Goal: Task Accomplishment & Management: Manage account settings

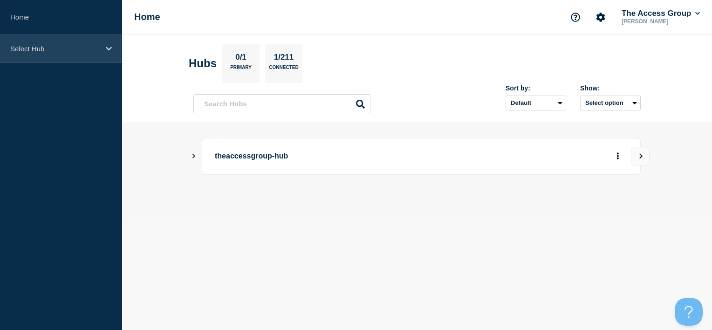
click at [88, 49] on p "Select Hub" at bounding box center [54, 49] width 89 height 8
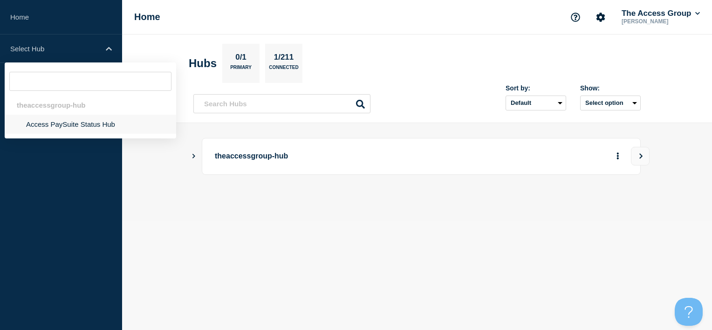
click at [49, 129] on li "Access PaySuite Status Hub" at bounding box center [91, 124] width 172 height 19
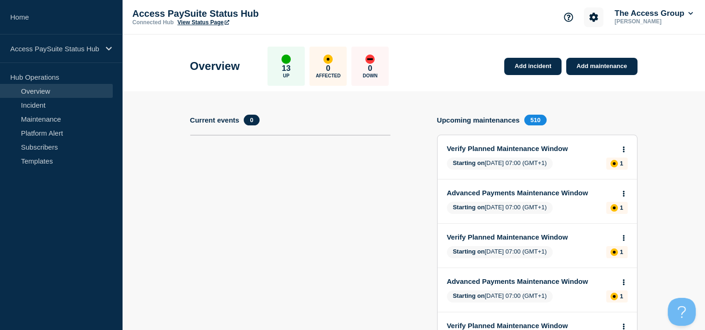
click at [595, 19] on icon "Account settings" at bounding box center [594, 17] width 9 height 9
click at [654, 17] on button "The Access Group" at bounding box center [654, 13] width 82 height 9
click at [646, 85] on link "User settings" at bounding box center [644, 89] width 41 height 8
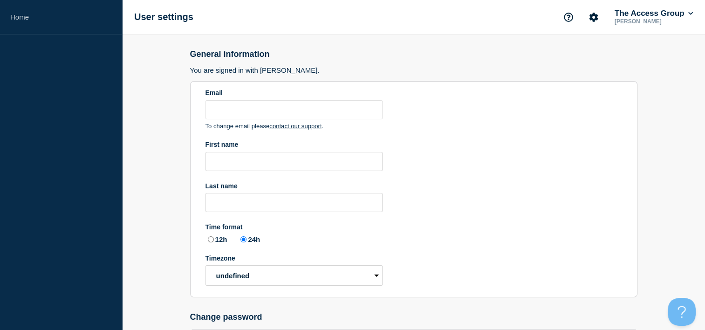
type input "[PERSON_NAME][EMAIL_ADDRESS][PERSON_NAME][DOMAIN_NAME]"
type input "[PERSON_NAME]"
radio input "true"
select select "hub"
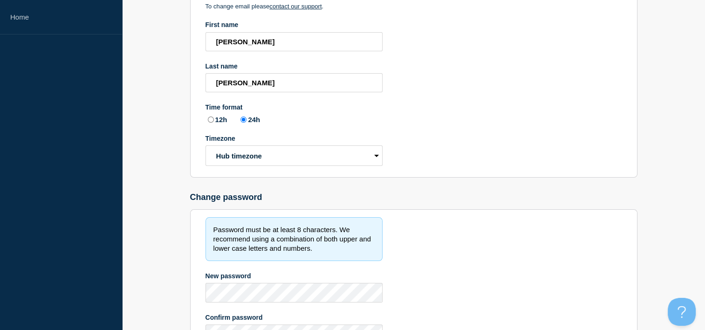
scroll to position [211, 0]
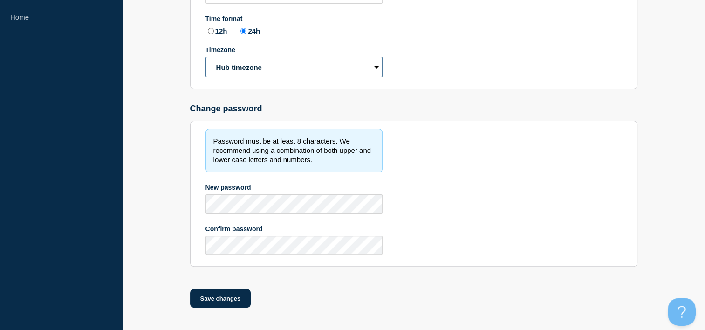
click at [253, 67] on select "Hub timezone Local timezone (UTC/GMT+00:00) UTC" at bounding box center [294, 67] width 177 height 21
click at [248, 66] on select "Hub timezone Local timezone (UTC/GMT+00:00) UTC" at bounding box center [294, 67] width 177 height 21
click at [158, 69] on main "General information You are signed in with [PERSON_NAME]. Email [PERSON_NAME][E…" at bounding box center [413, 78] width 583 height 504
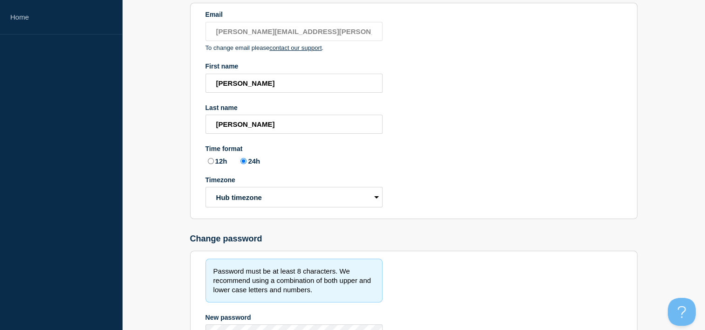
scroll to position [0, 0]
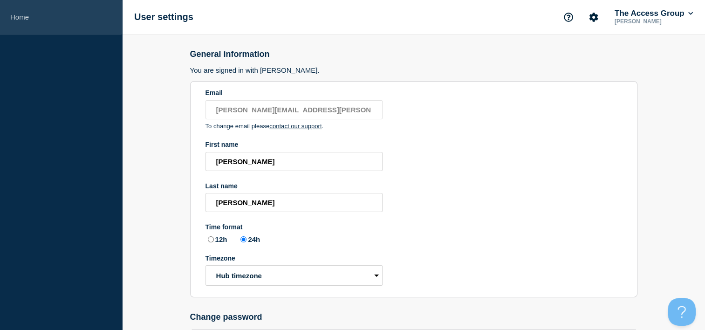
drag, startPoint x: 66, startPoint y: 34, endPoint x: 54, endPoint y: 22, distance: 16.8
click at [65, 34] on link "Home" at bounding box center [61, 17] width 122 height 34
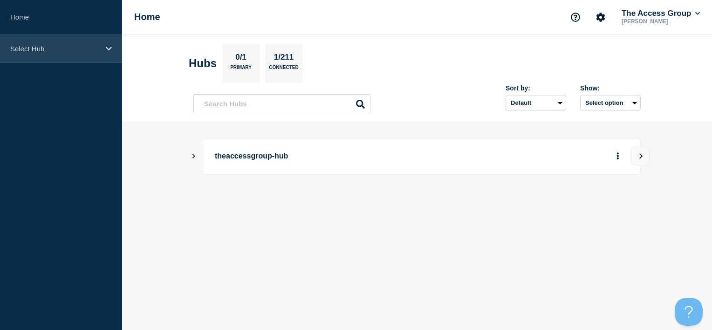
click at [46, 50] on p "Select Hub" at bounding box center [54, 49] width 89 height 8
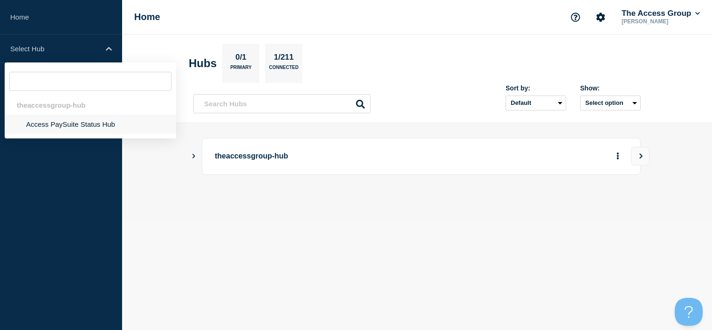
click at [76, 132] on li "Access PaySuite Status Hub" at bounding box center [91, 124] width 172 height 19
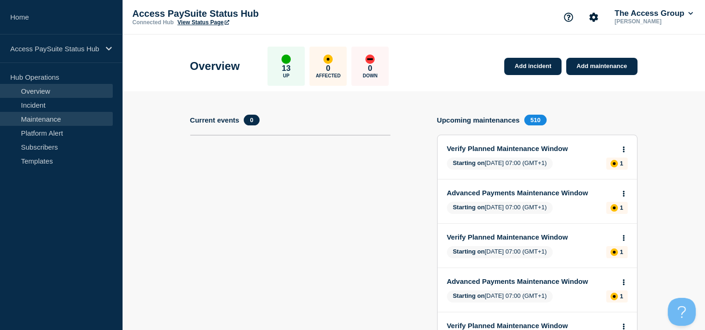
click at [85, 115] on link "Maintenance" at bounding box center [56, 119] width 113 height 14
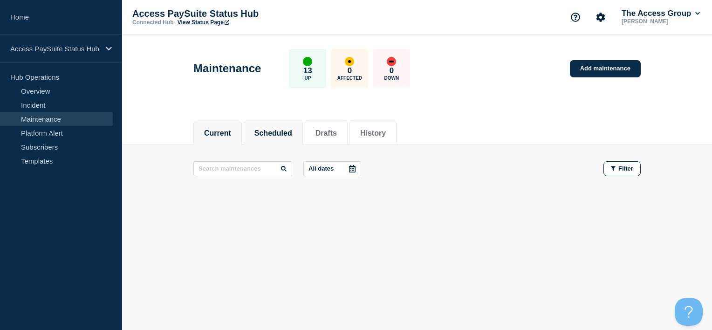
click at [271, 131] on button "Scheduled" at bounding box center [274, 133] width 38 height 8
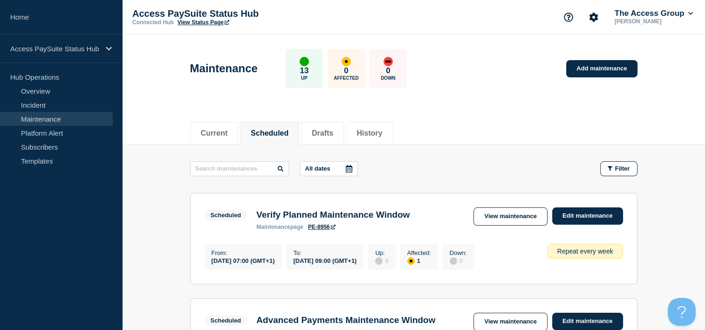
scroll to position [93, 0]
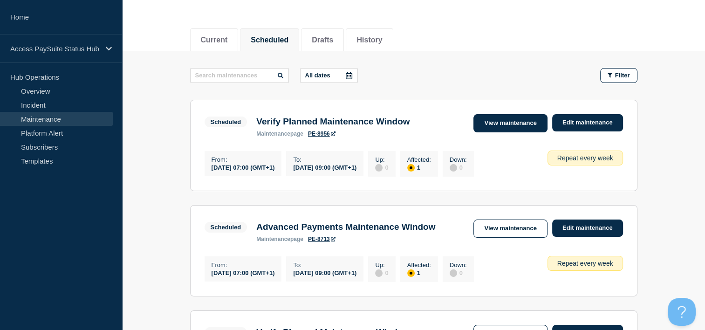
click at [509, 127] on link "View maintenance" at bounding box center [511, 123] width 74 height 18
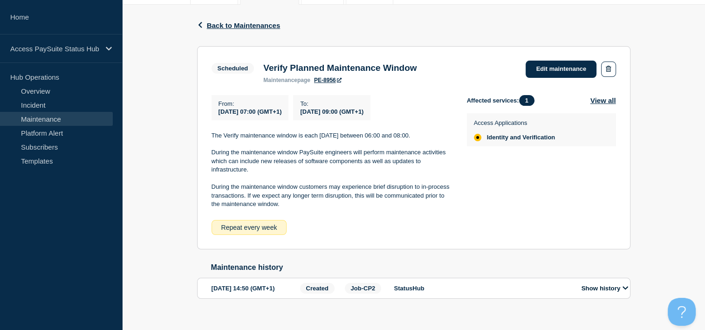
scroll to position [164, 0]
